Goal: Task Accomplishment & Management: Complete application form

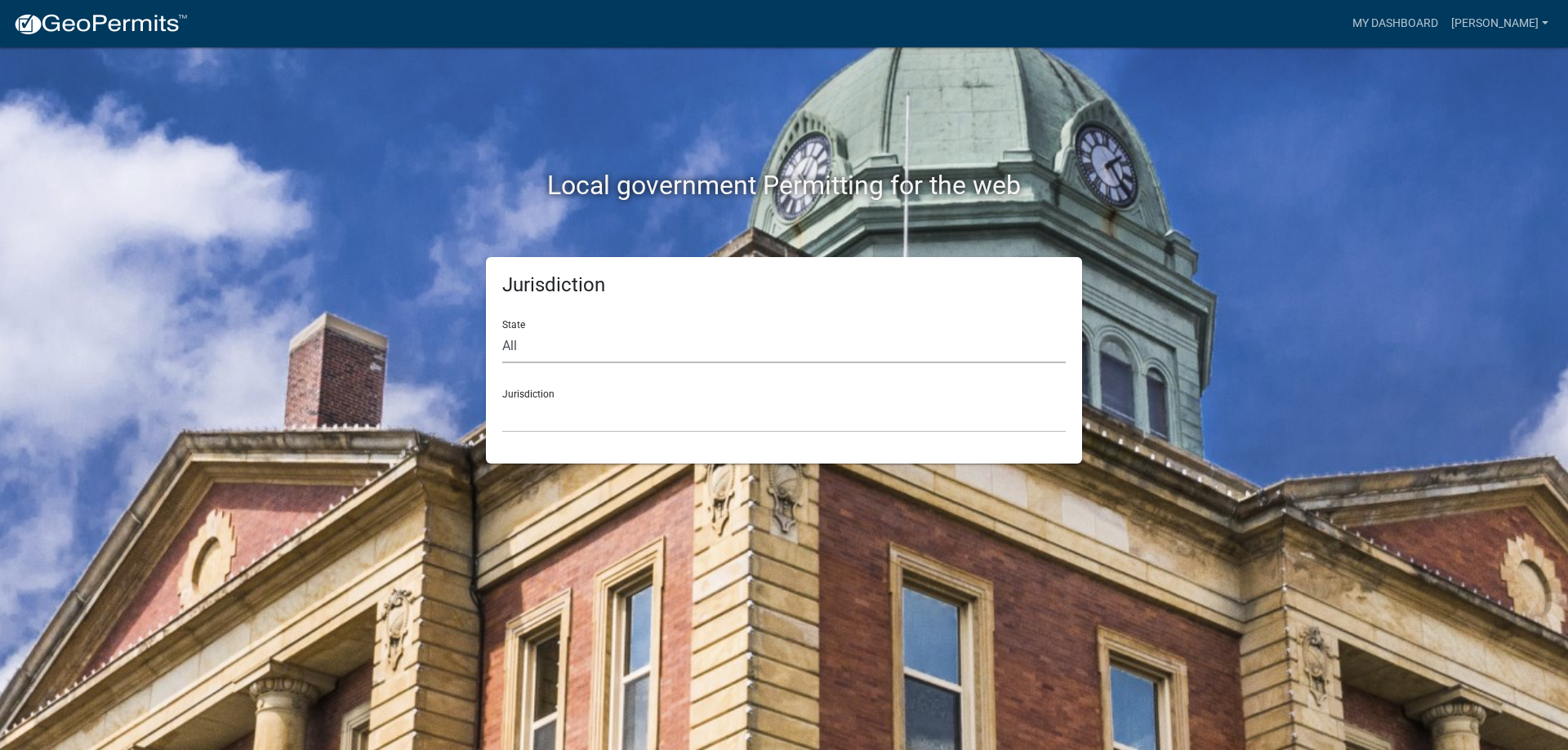
click at [608, 344] on select "All [US_STATE] [US_STATE] [US_STATE] [US_STATE] [US_STATE] [US_STATE] [US_STATE…" at bounding box center [784, 346] width 564 height 33
select select "[US_STATE]"
click at [502, 330] on select "All [US_STATE] [US_STATE] [US_STATE] [US_STATE] [US_STATE] [US_STATE] [US_STATE…" at bounding box center [784, 346] width 564 height 33
click at [565, 419] on select "City of [GEOGRAPHIC_DATA], [US_STATE] City of [GEOGRAPHIC_DATA], [US_STATE] Cit…" at bounding box center [784, 416] width 564 height 33
click at [579, 416] on select "City of [GEOGRAPHIC_DATA], [US_STATE] City of [GEOGRAPHIC_DATA], [US_STATE] Cit…" at bounding box center [784, 416] width 564 height 33
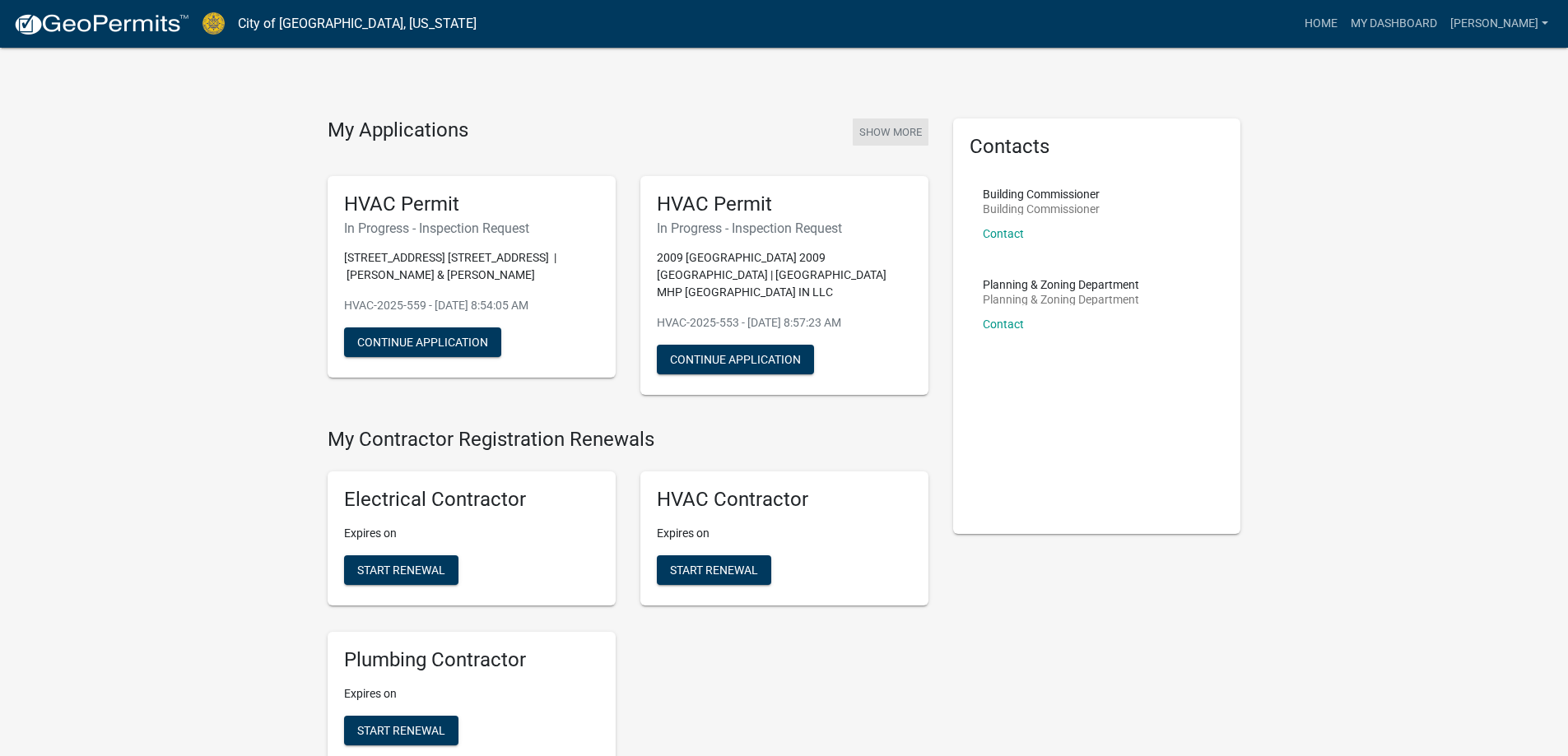
click at [903, 137] on button "Show More" at bounding box center [890, 132] width 75 height 27
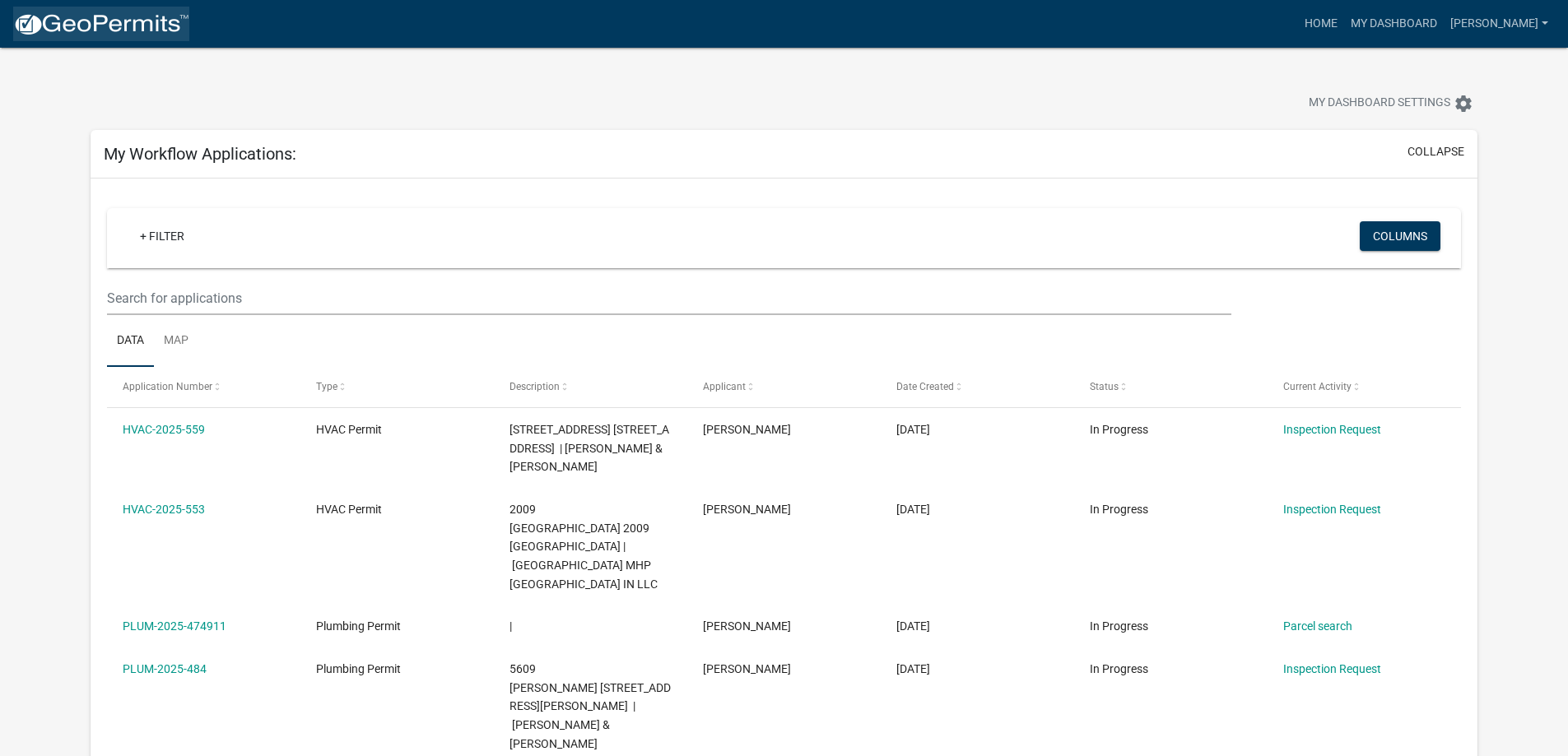
click at [84, 23] on img at bounding box center [101, 25] width 176 height 25
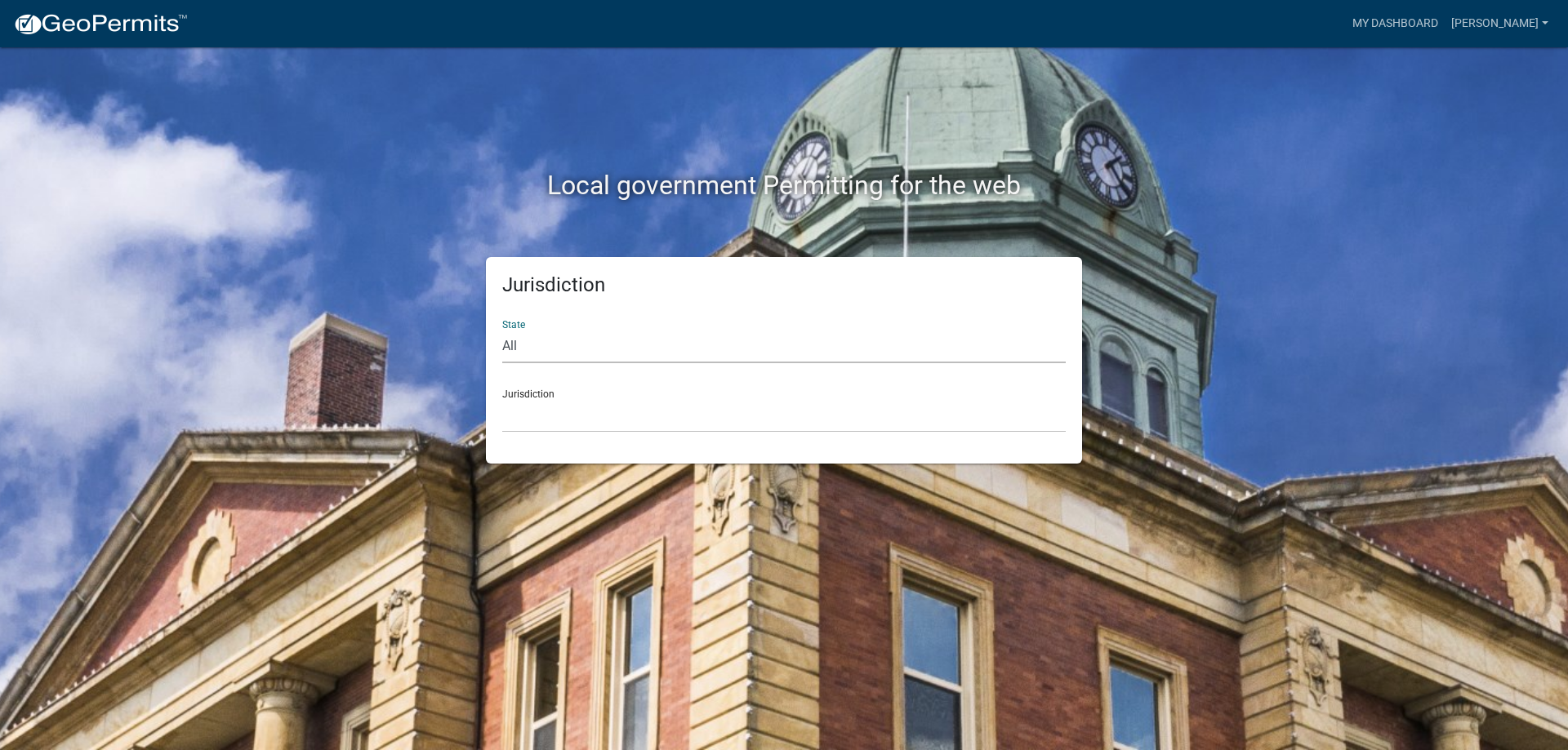
click at [746, 349] on select "All [US_STATE] [US_STATE] [US_STATE] [US_STATE] [US_STATE] [US_STATE] [US_STATE…" at bounding box center [784, 346] width 564 height 33
select select "[US_STATE]"
click at [502, 330] on select "All [US_STATE] [US_STATE] [US_STATE] [US_STATE] [US_STATE] [US_STATE] [US_STATE…" at bounding box center [784, 346] width 564 height 33
click at [668, 412] on select "City of [GEOGRAPHIC_DATA], [US_STATE] City of [GEOGRAPHIC_DATA], [US_STATE] Cit…" at bounding box center [784, 416] width 564 height 33
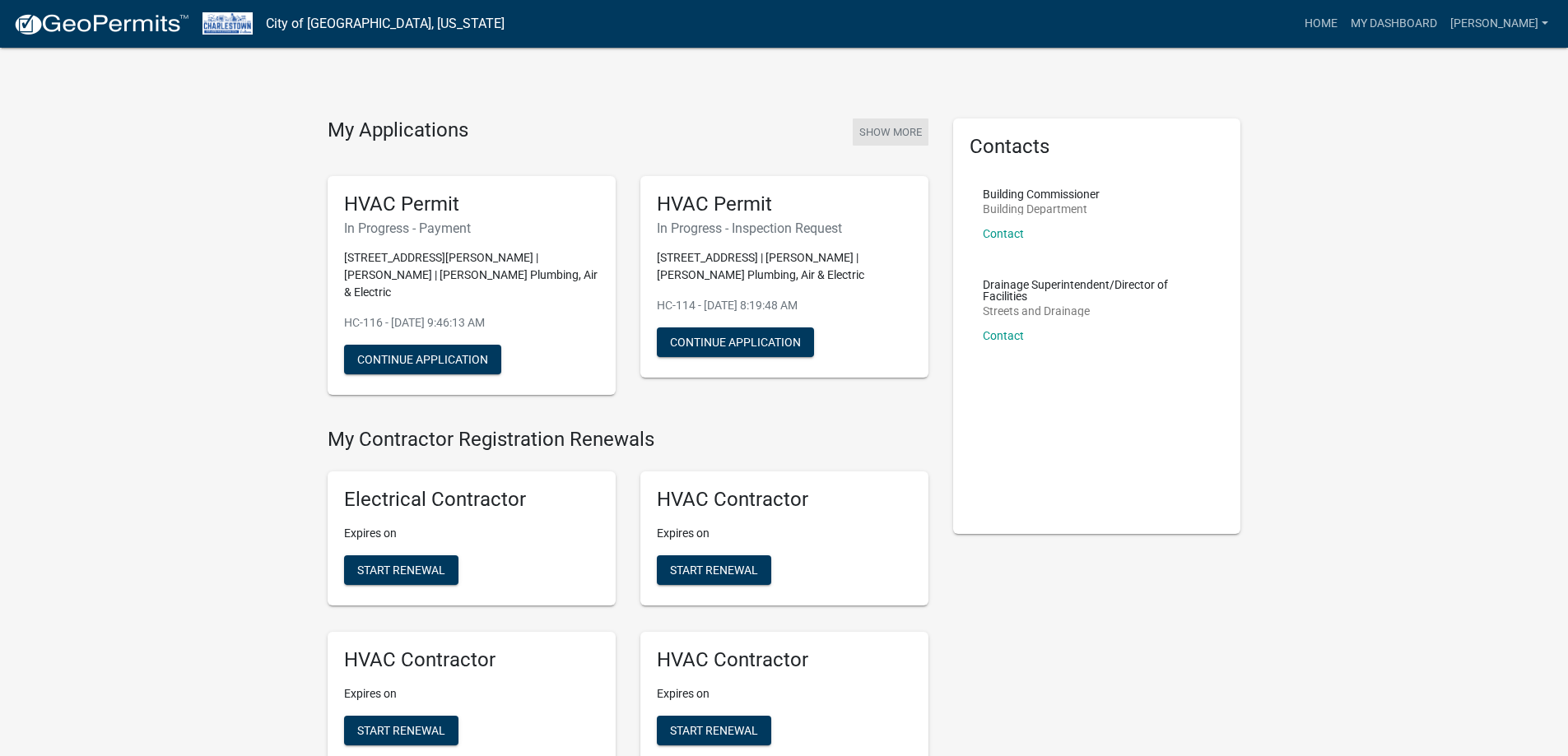
click at [906, 135] on button "Show More" at bounding box center [890, 132] width 75 height 27
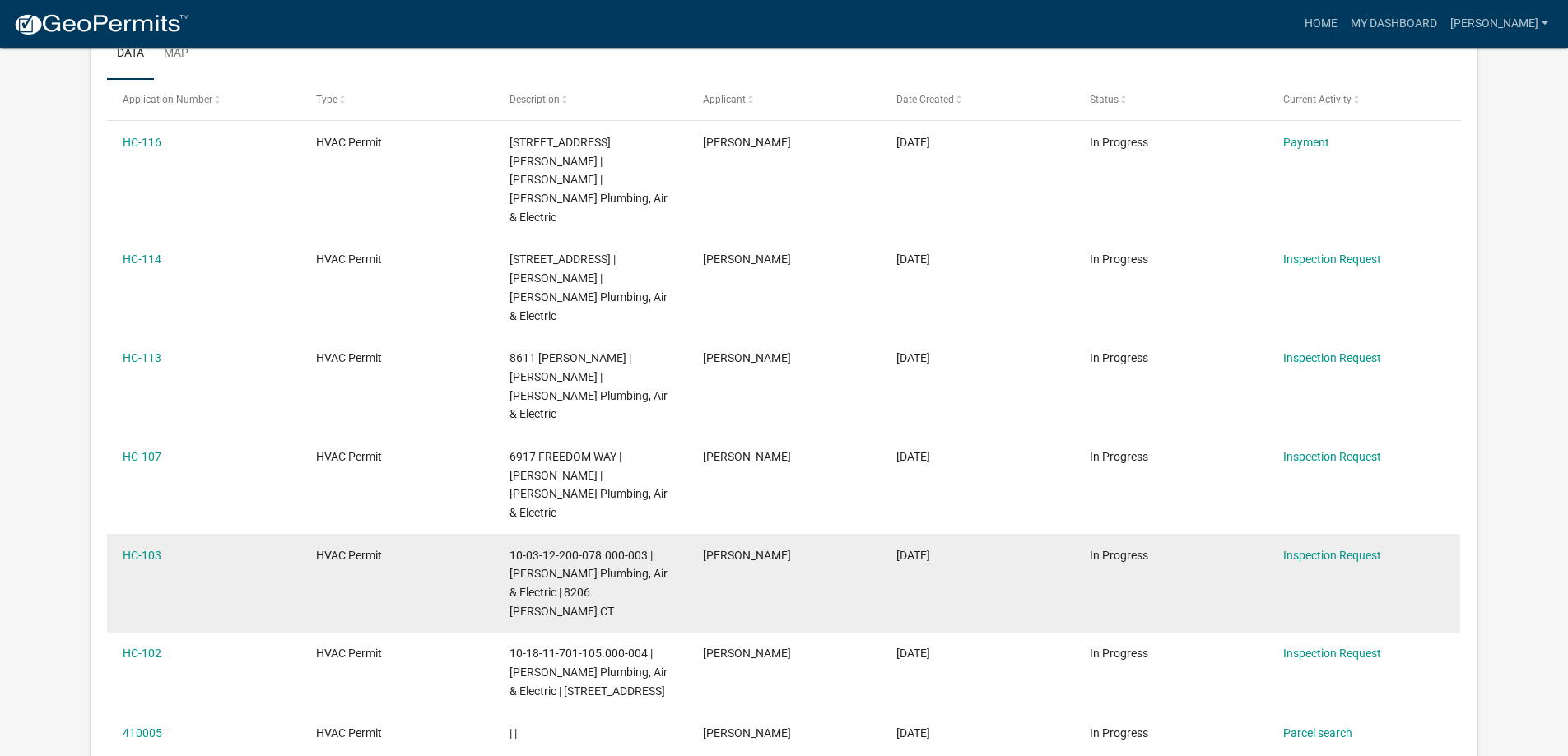
scroll to position [165, 0]
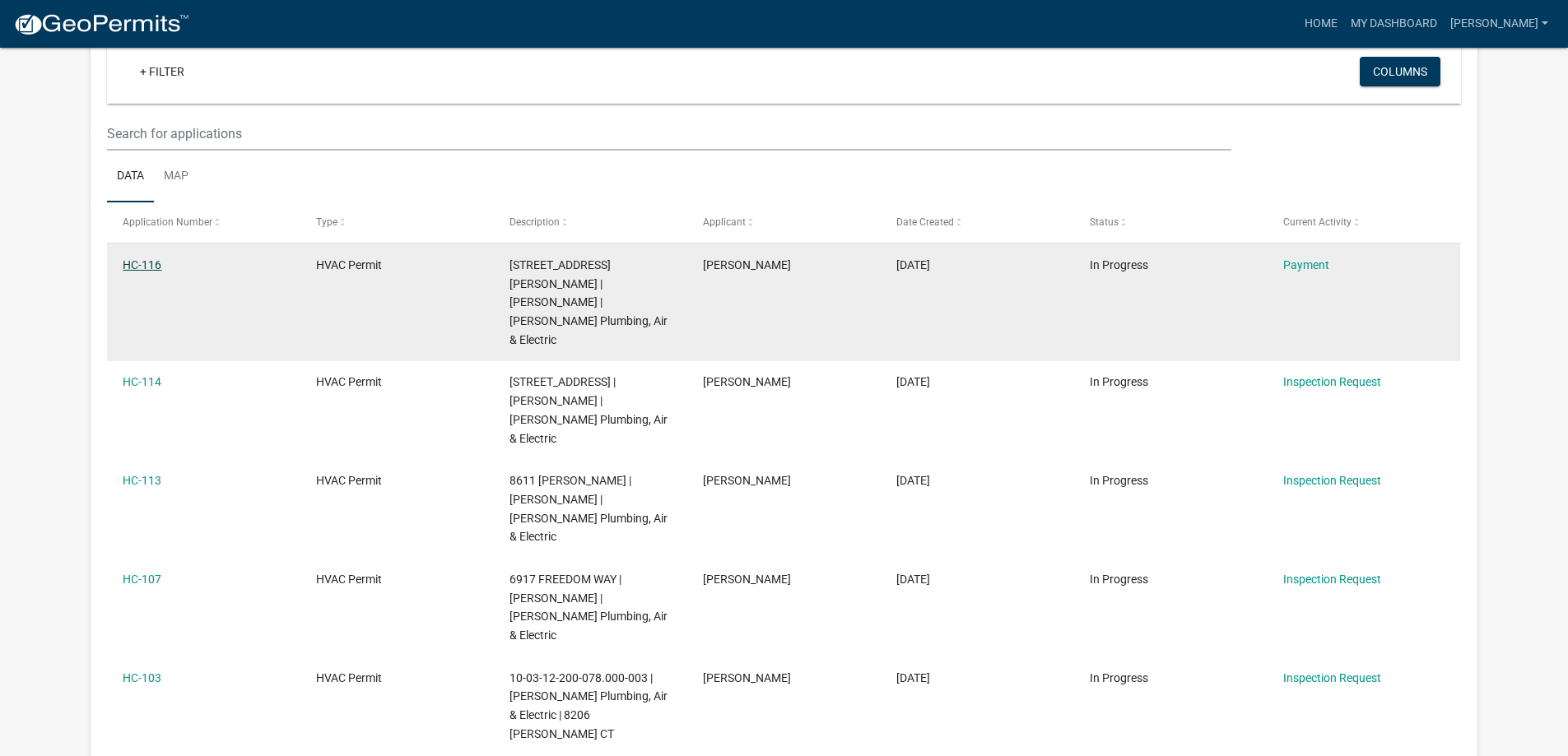
click at [142, 263] on link "HC-116" at bounding box center [142, 265] width 39 height 13
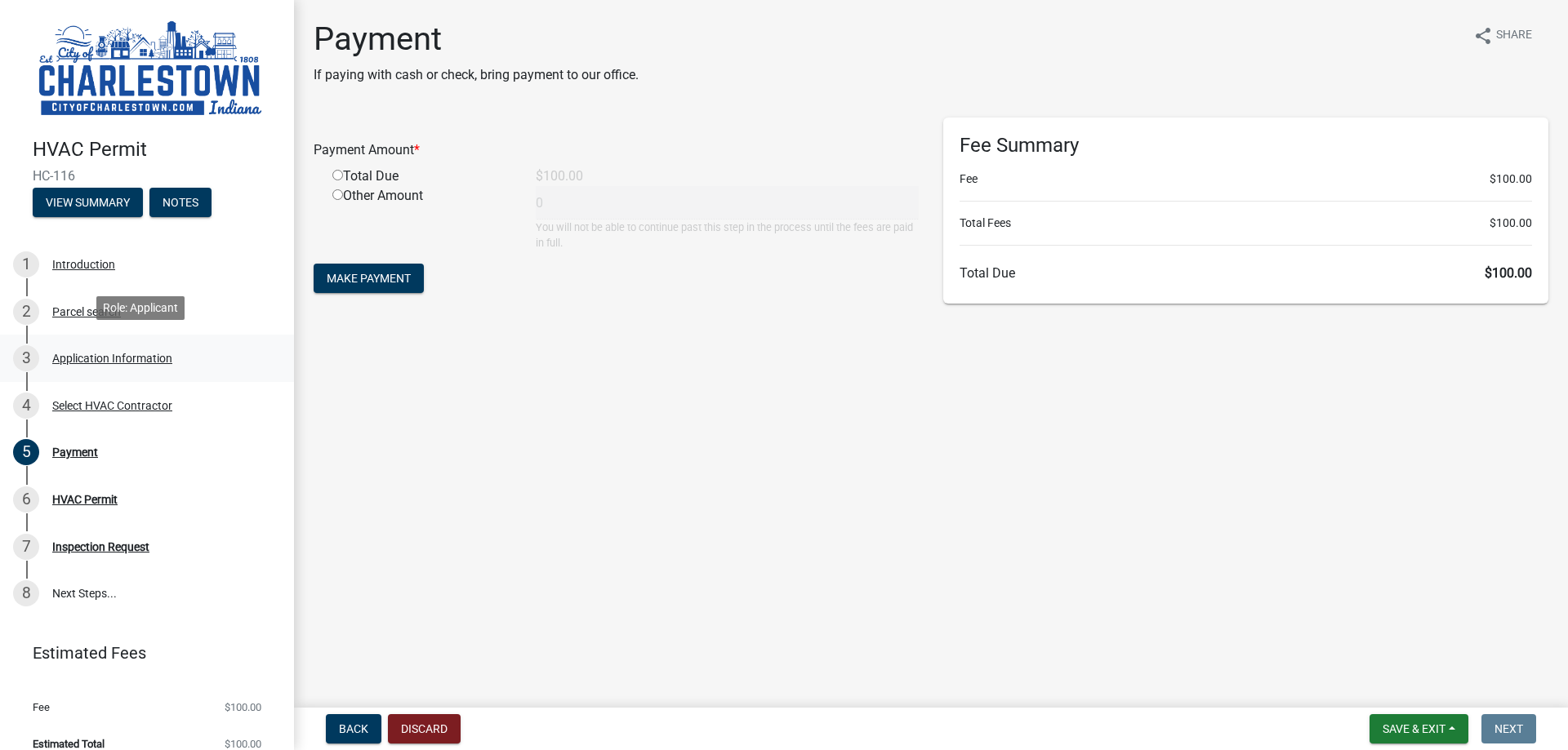
click at [73, 356] on div "Application Information" at bounding box center [112, 358] width 120 height 11
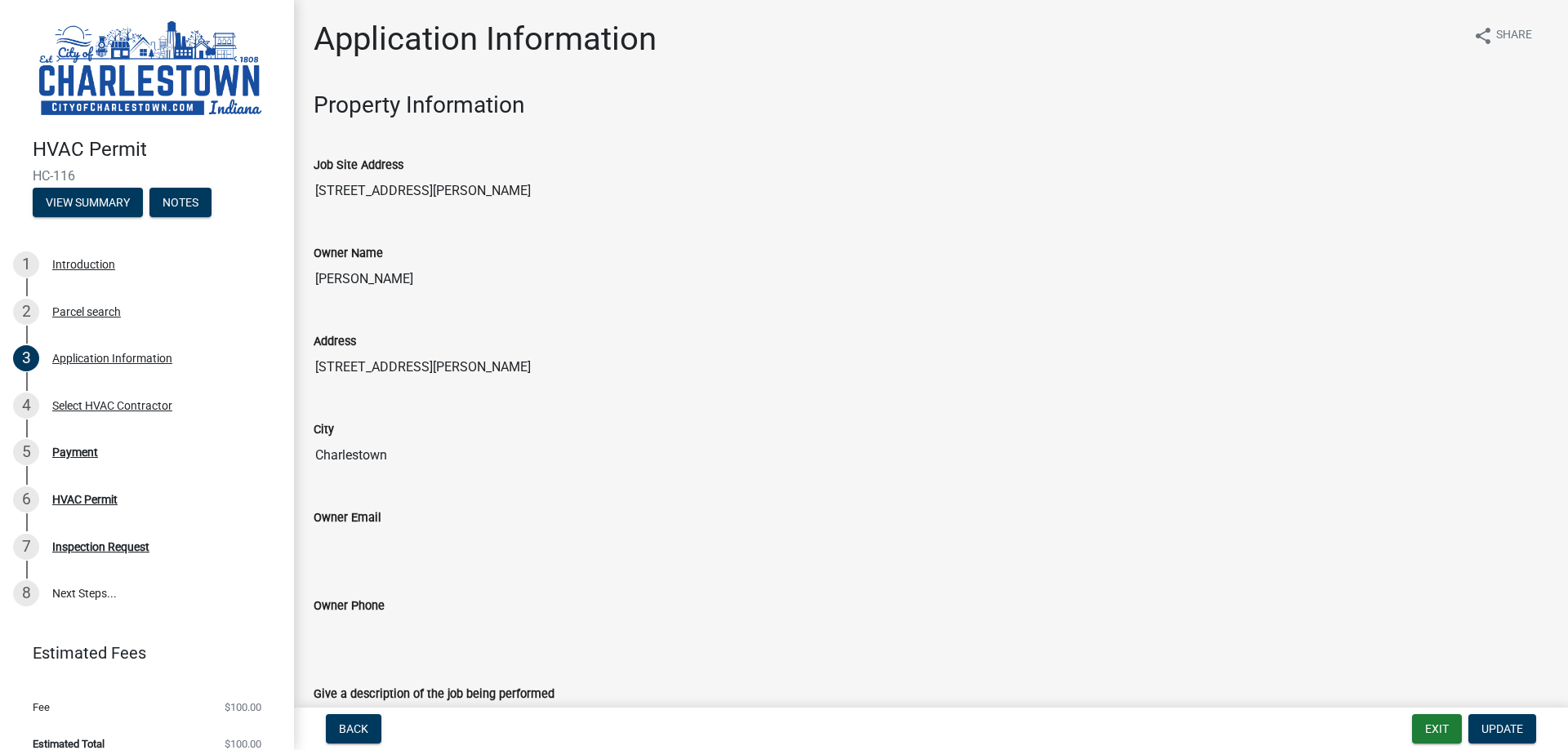
drag, startPoint x: 98, startPoint y: 172, endPoint x: 31, endPoint y: 171, distance: 67.0
click at [31, 171] on div "HVAC Permit HC-116 View Summary Notes" at bounding box center [147, 173] width 268 height 97
copy span "HC-116"
click at [73, 431] on link "5 Payment" at bounding box center [147, 453] width 294 height 47
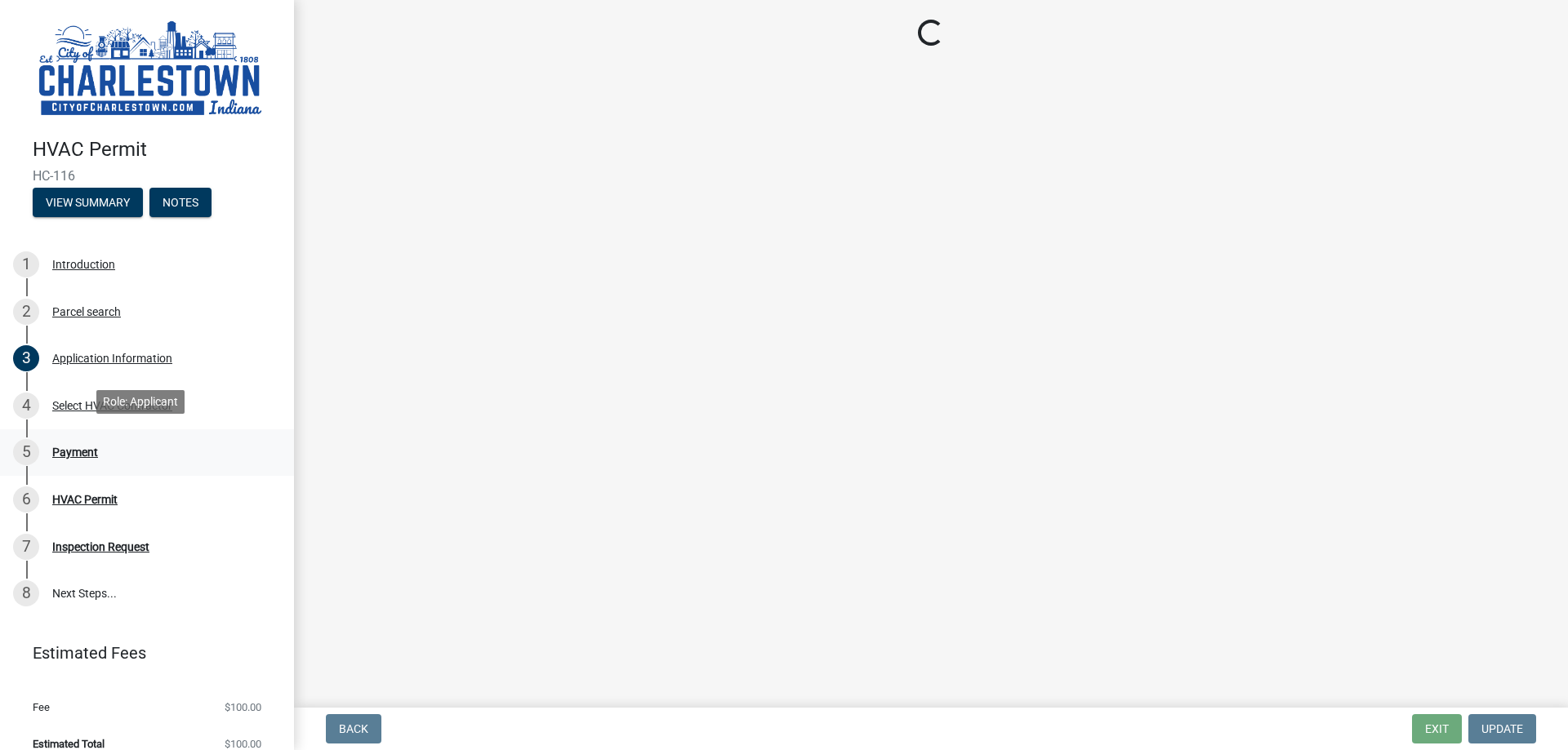
click at [75, 449] on div "Payment" at bounding box center [75, 452] width 46 height 11
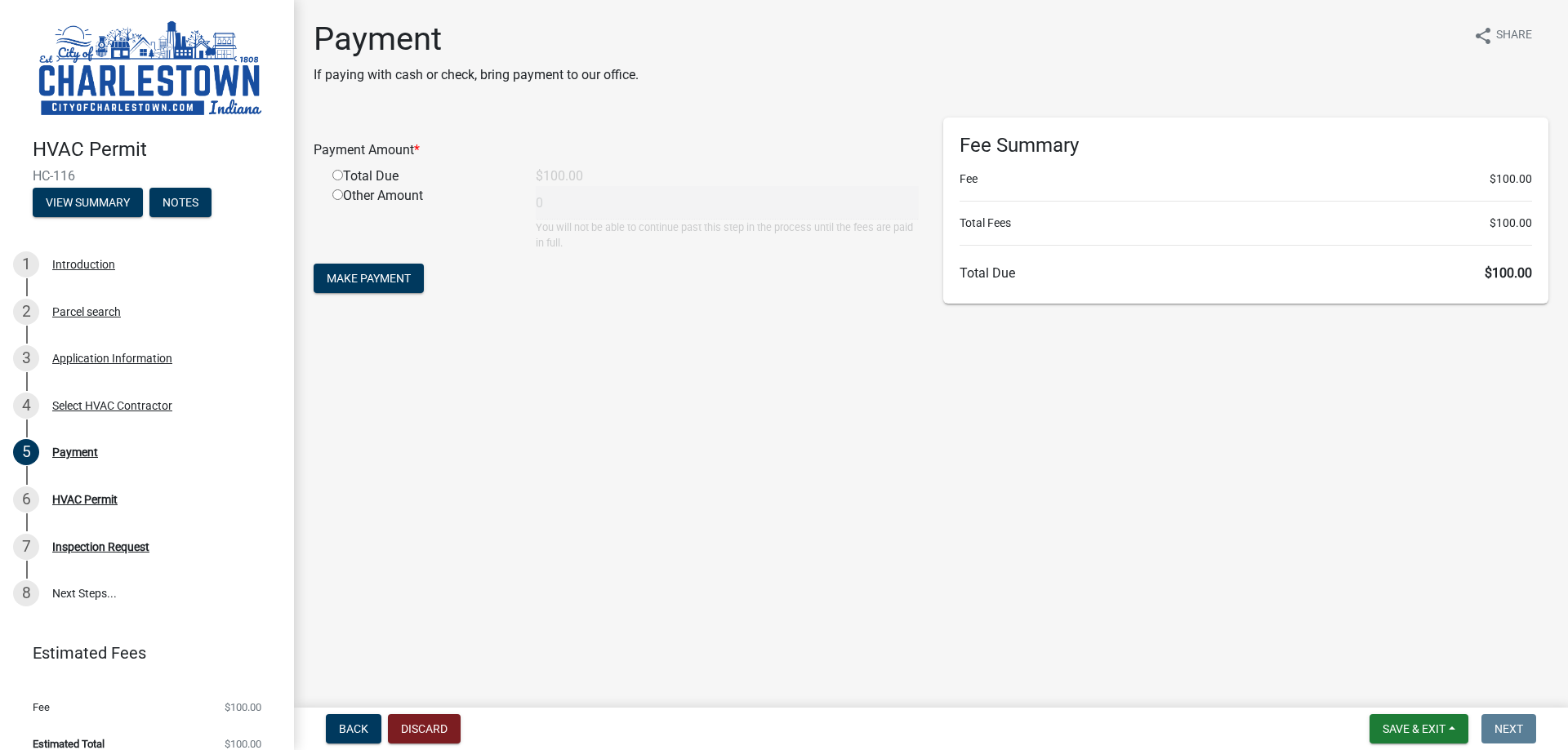
click at [338, 178] on input "radio" at bounding box center [338, 175] width 11 height 11
radio input "true"
type input "100"
click at [384, 279] on span "Make Payment" at bounding box center [368, 278] width 84 height 13
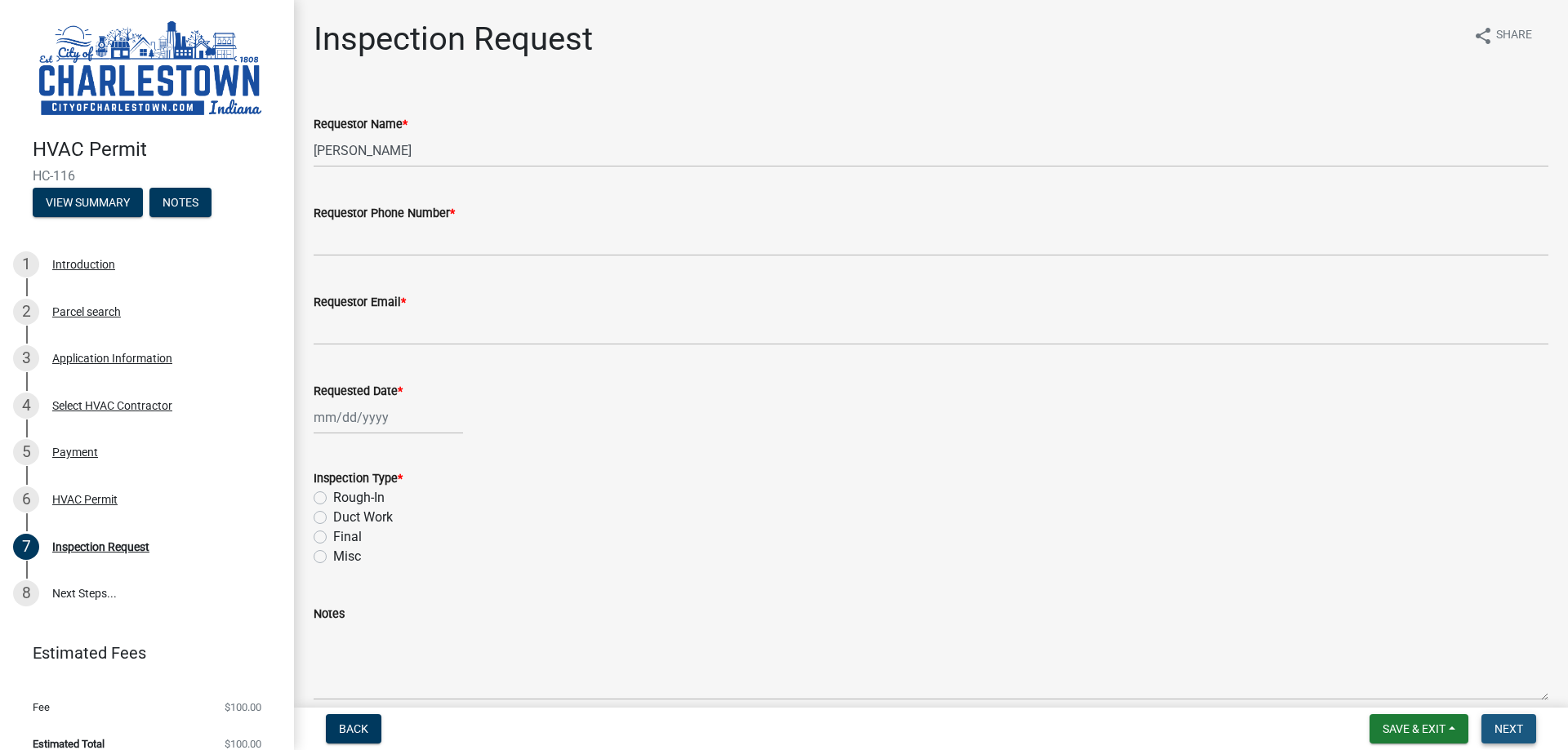
click at [1522, 731] on span "Next" at bounding box center [1508, 729] width 28 height 13
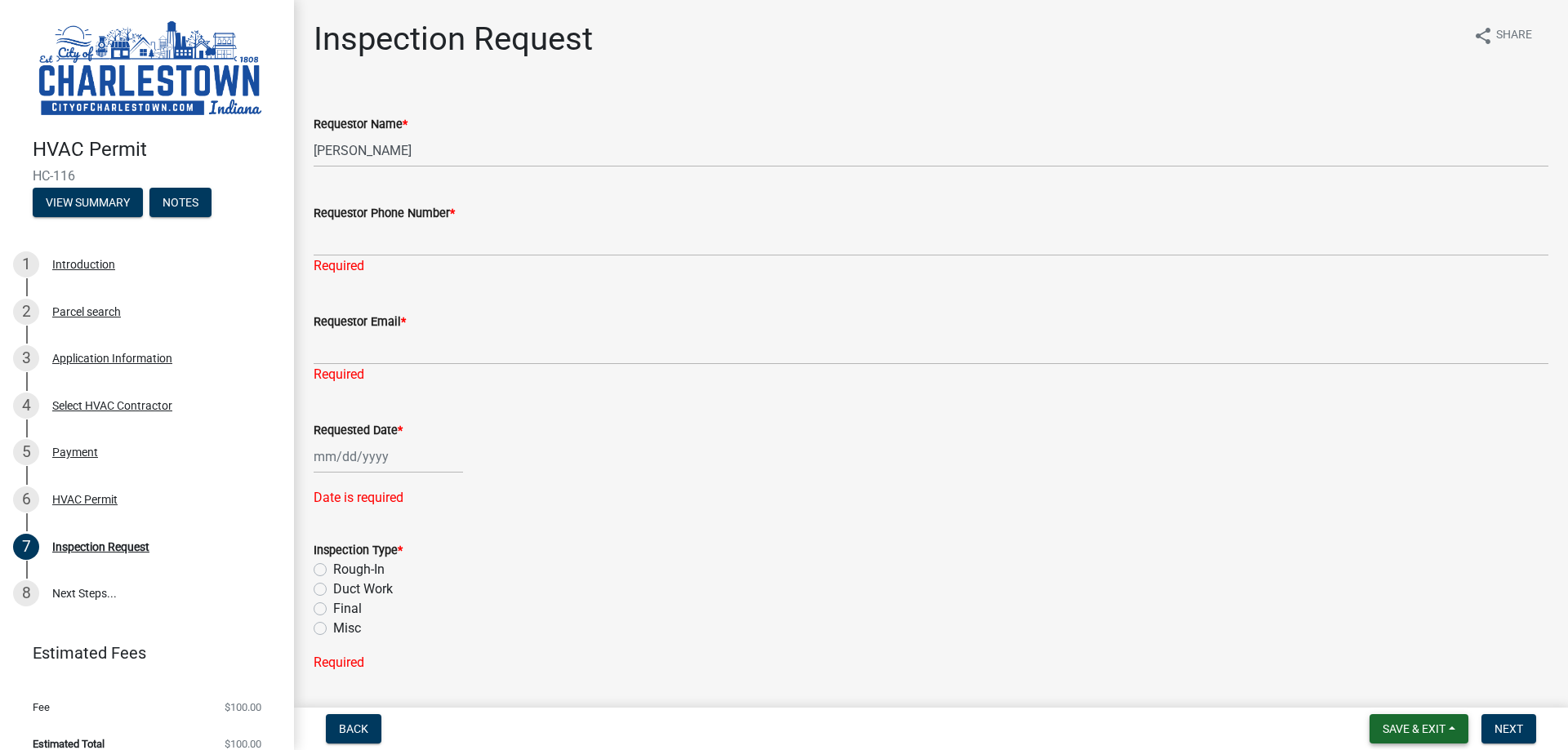
click at [1419, 728] on span "Save & Exit" at bounding box center [1413, 729] width 62 height 13
click at [1399, 691] on button "Save & Exit" at bounding box center [1403, 687] width 131 height 40
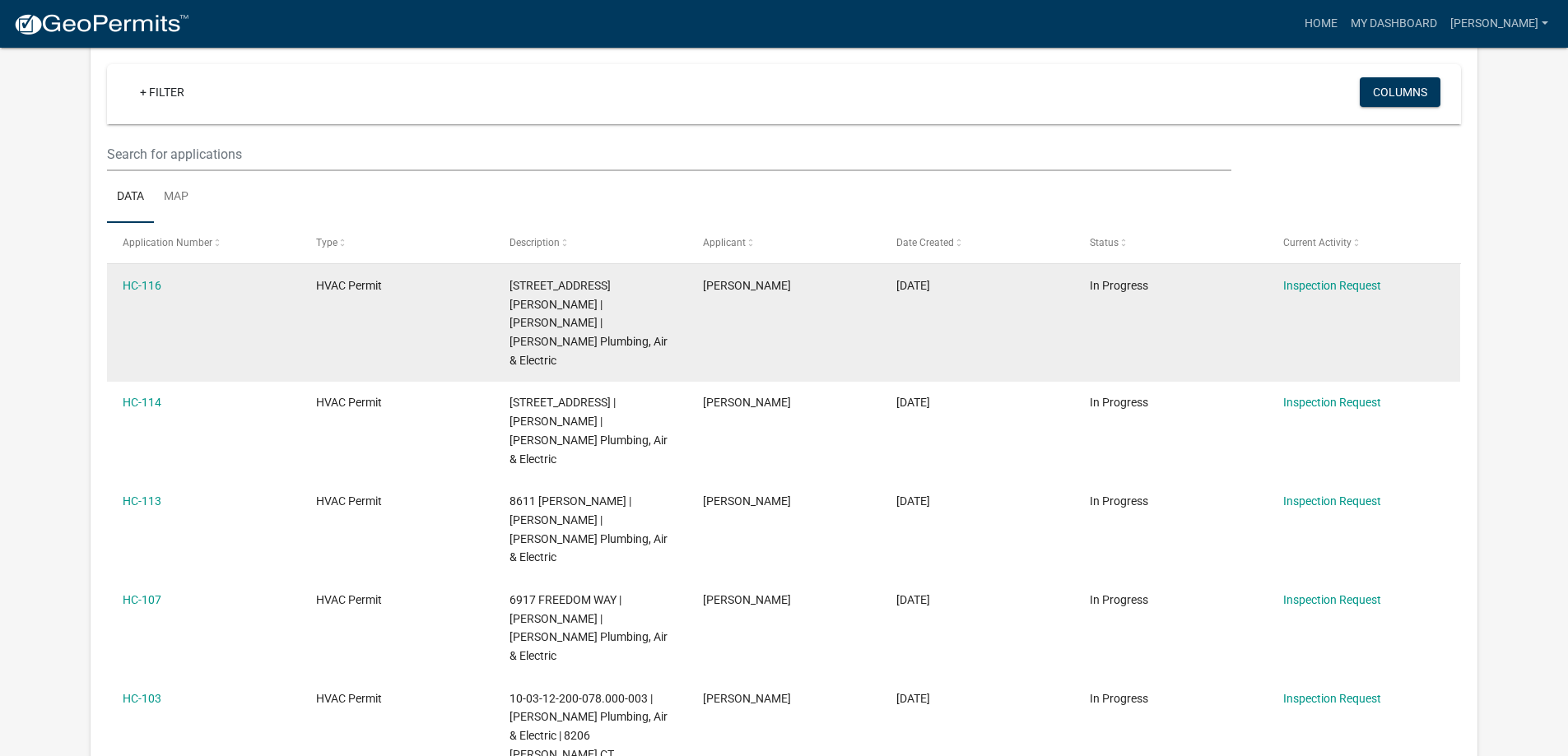
scroll to position [165, 0]
